Goal: Information Seeking & Learning: Learn about a topic

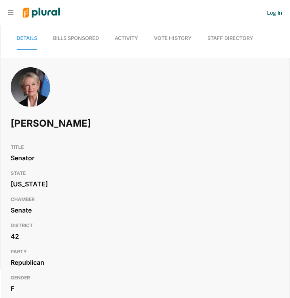
click at [127, 40] on span "Activity" at bounding box center [126, 38] width 23 height 6
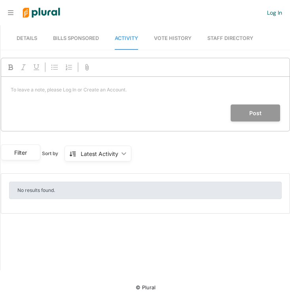
click at [169, 37] on span "Vote History" at bounding box center [173, 38] width 38 height 6
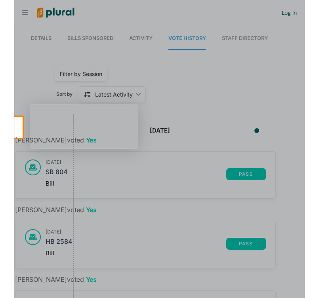
scroll to position [0, 8]
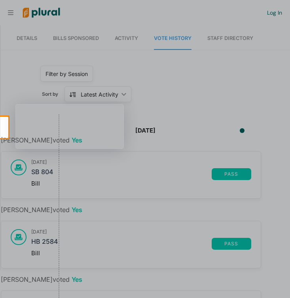
drag, startPoint x: 287, startPoint y: 77, endPoint x: 289, endPoint y: 110, distance: 33.3
click at [289, 110] on div at bounding box center [145, 58] width 290 height 117
click at [5, 128] on div "[DATE]" at bounding box center [145, 130] width 301 height 9
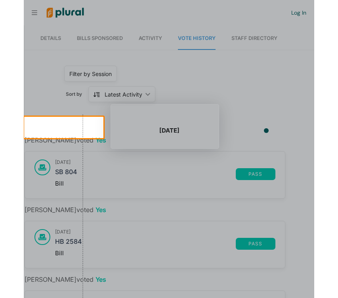
scroll to position [0, 0]
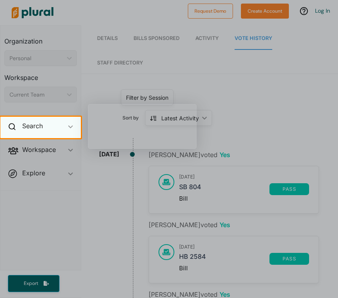
click at [70, 128] on span "ic_keyboard_arrow_down" at bounding box center [70, 128] width 5 height 12
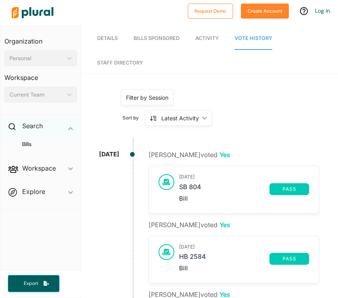
click at [70, 125] on span "ic_keyboard_arrow_down" at bounding box center [70, 128] width 5 height 12
click at [70, 125] on icon "ic_keyboard_arrow_down" at bounding box center [70, 127] width 5 height 4
click at [28, 144] on h4 "Bills" at bounding box center [42, 144] width 61 height 8
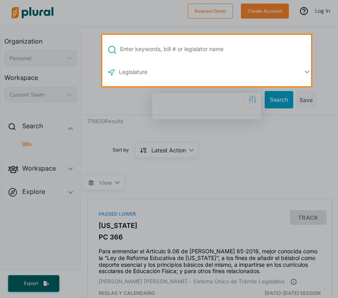
click at [194, 175] on div at bounding box center [169, 192] width 338 height 212
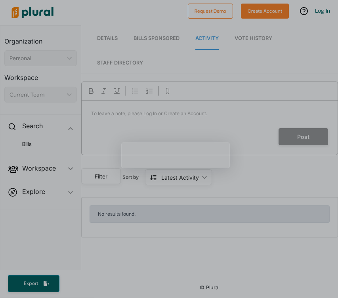
click at [113, 36] on span "Details" at bounding box center [107, 38] width 21 height 6
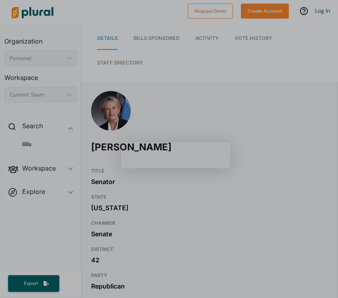
click at [145, 38] on span "Bills Sponsored" at bounding box center [156, 38] width 46 height 6
